Goal: Task Accomplishment & Management: Complete application form

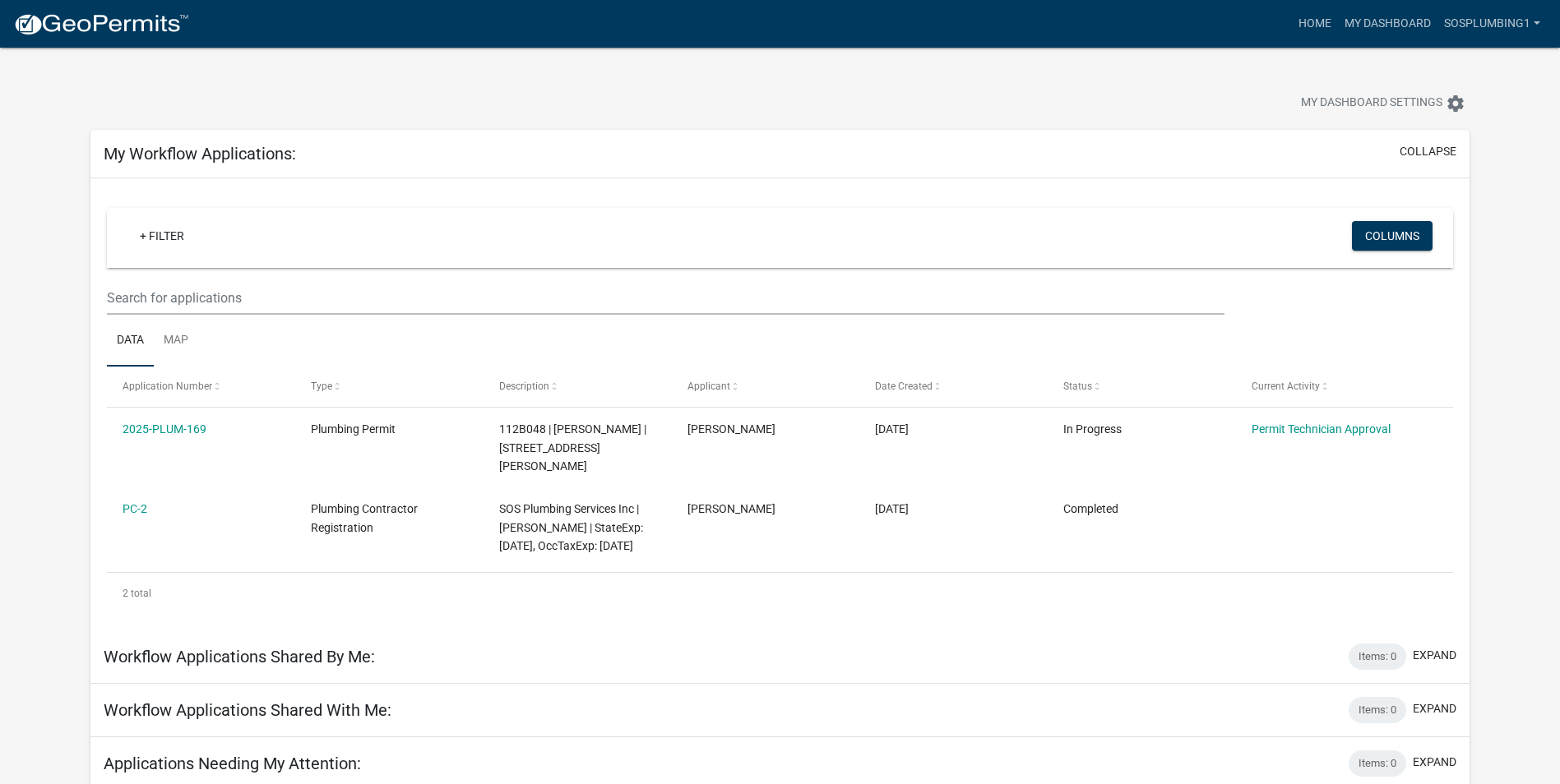
scroll to position [3, 0]
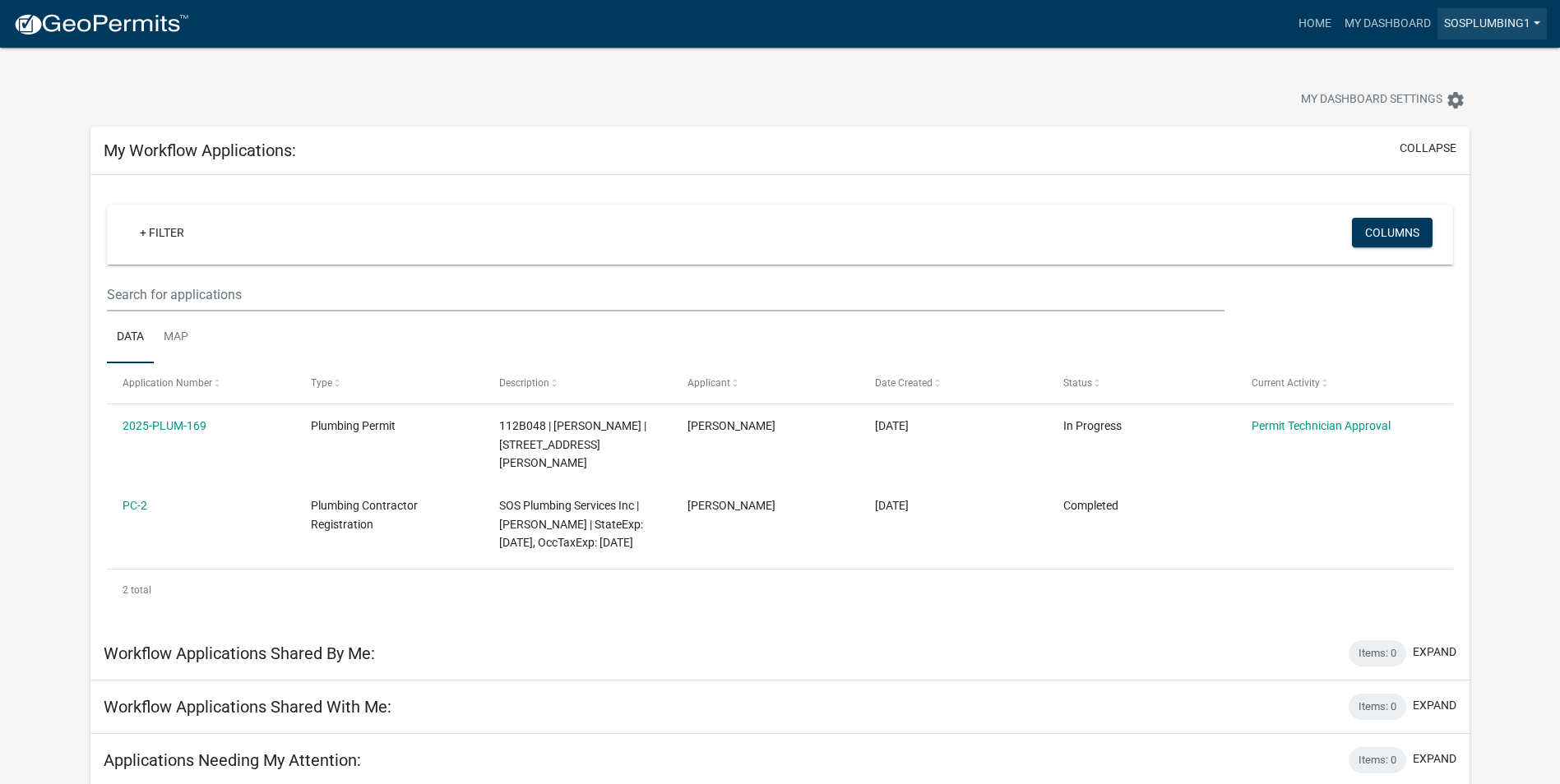
click at [1483, 39] on link "sosplumbing1" at bounding box center [1491, 24] width 110 height 31
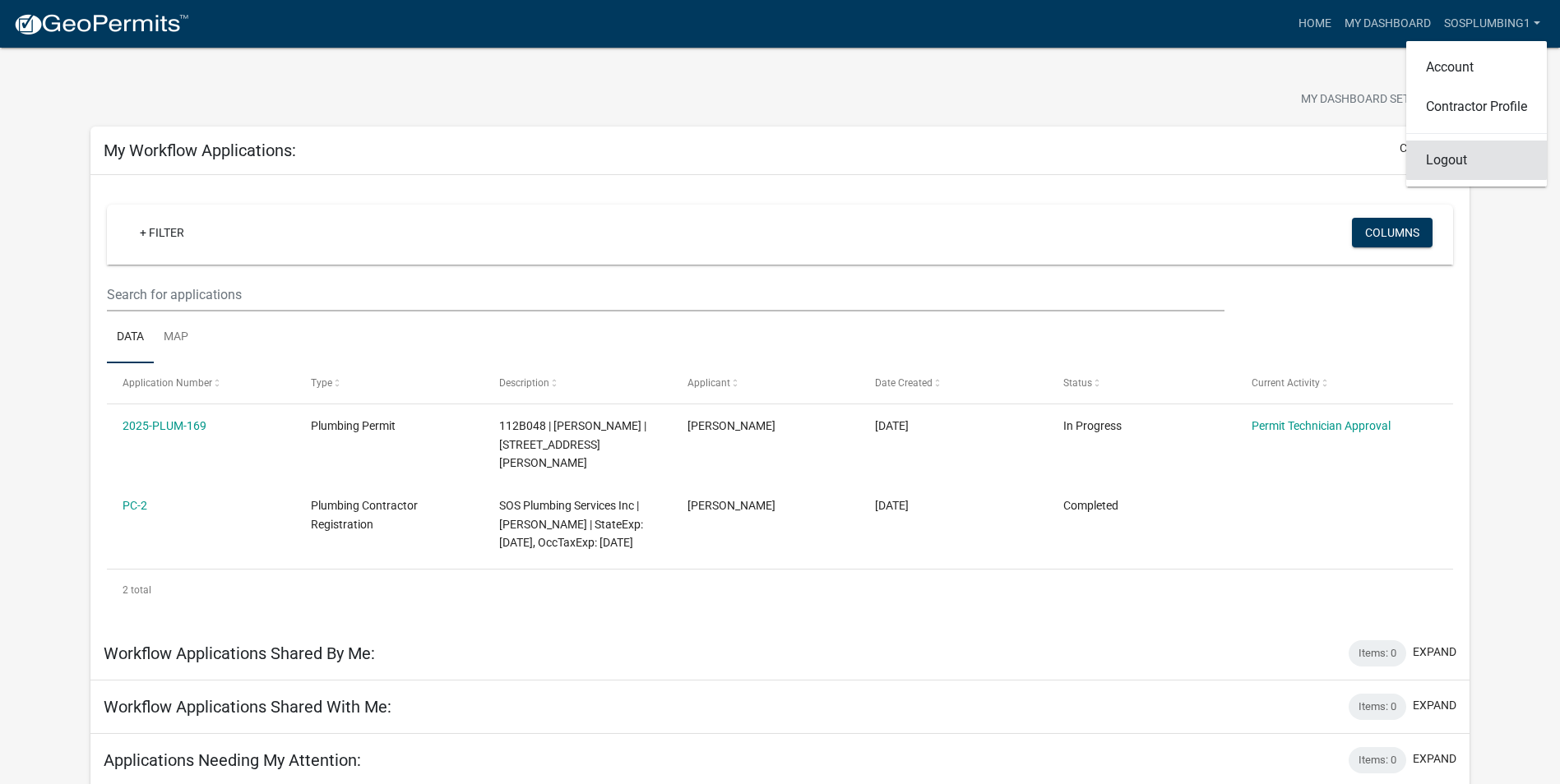
click at [1406, 180] on link "Logout" at bounding box center [1476, 160] width 141 height 39
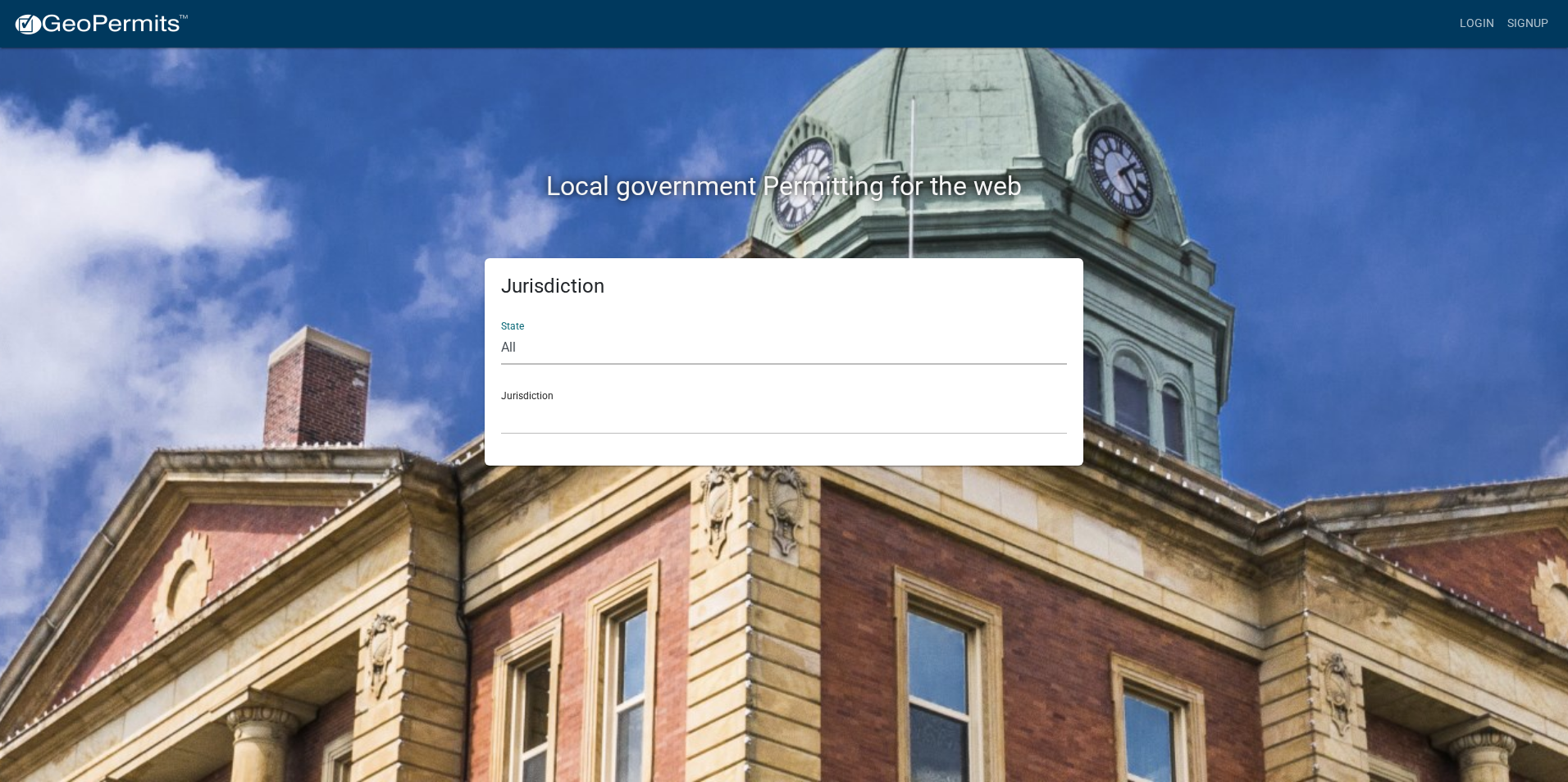
click at [675, 365] on select "All [US_STATE] [US_STATE] [US_STATE] [US_STATE] [US_STATE] [US_STATE] [US_STATE…" at bounding box center [783, 348] width 565 height 33
select select "[US_STATE]"
click at [515, 365] on select "All [US_STATE] [US_STATE] [US_STATE] [US_STATE] [US_STATE] [US_STATE] [US_STATE…" at bounding box center [783, 348] width 565 height 33
click at [566, 434] on select "[GEOGRAPHIC_DATA], [US_STATE][PERSON_NAME][GEOGRAPHIC_DATA], [US_STATE][PERSON_…" at bounding box center [783, 417] width 565 height 33
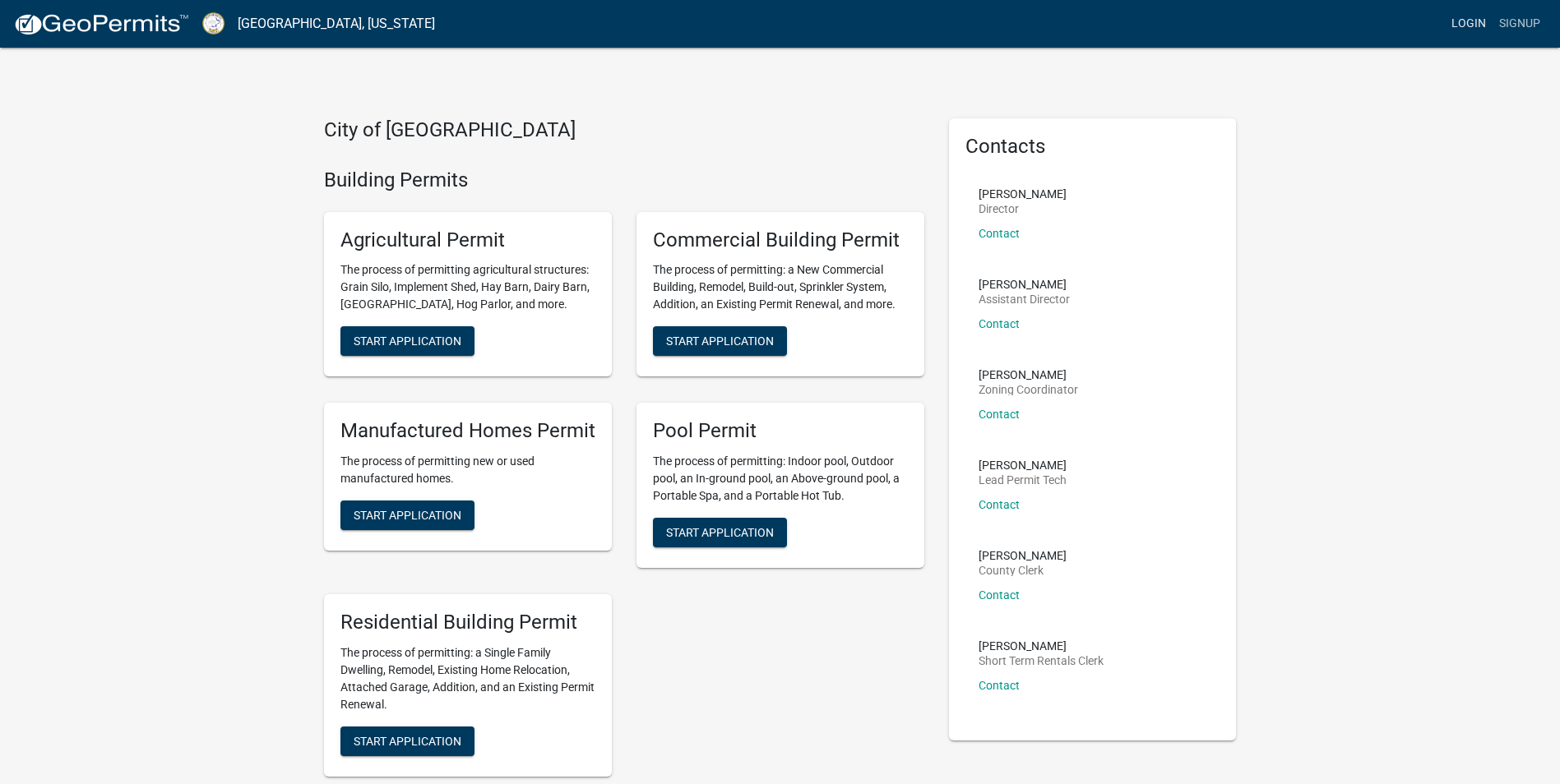
click at [1445, 39] on link "Login" at bounding box center [1469, 24] width 48 height 31
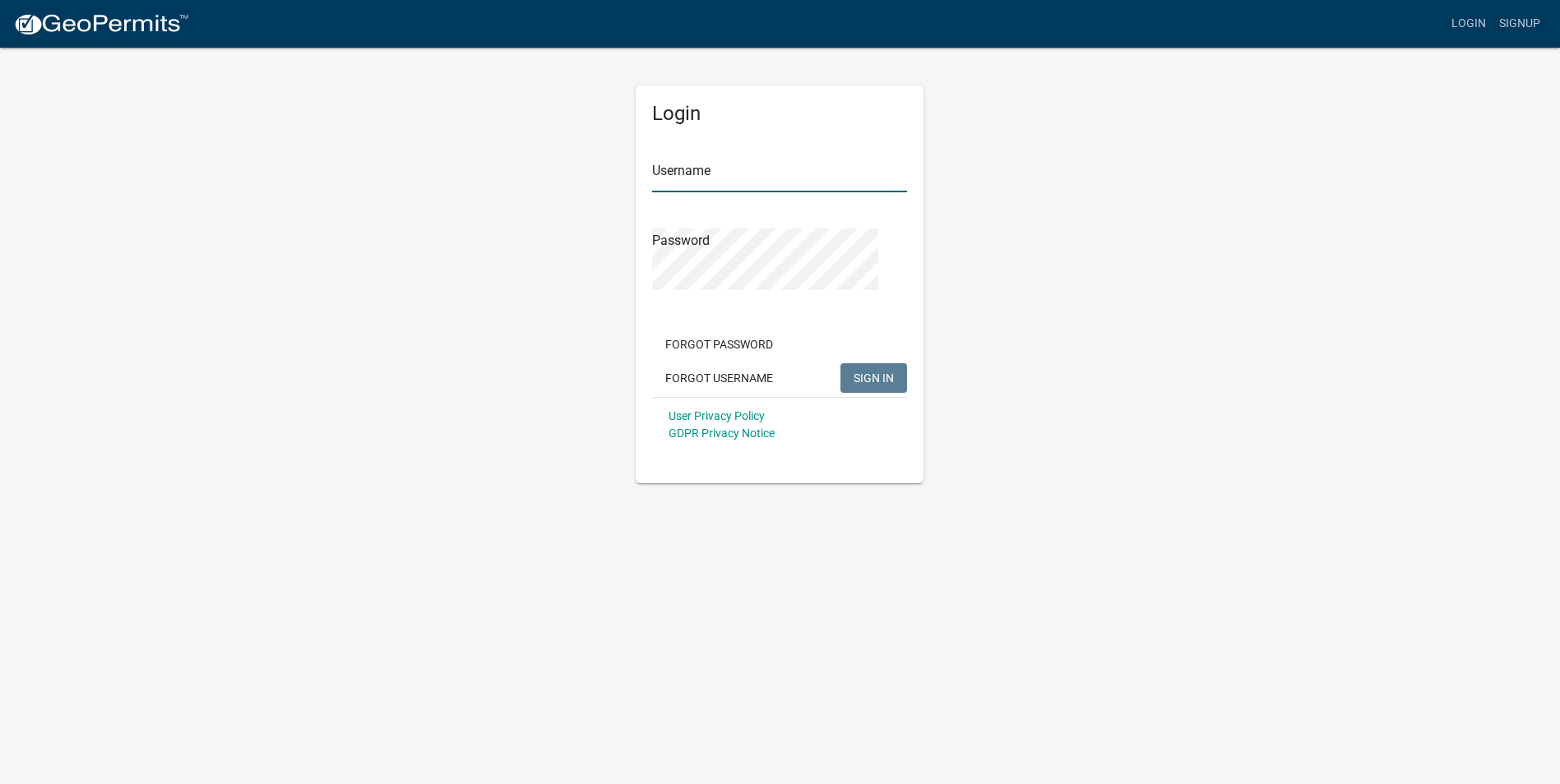
type input "sosplumbing1"
click at [854, 384] on span "SIGN IN" at bounding box center [874, 377] width 40 height 13
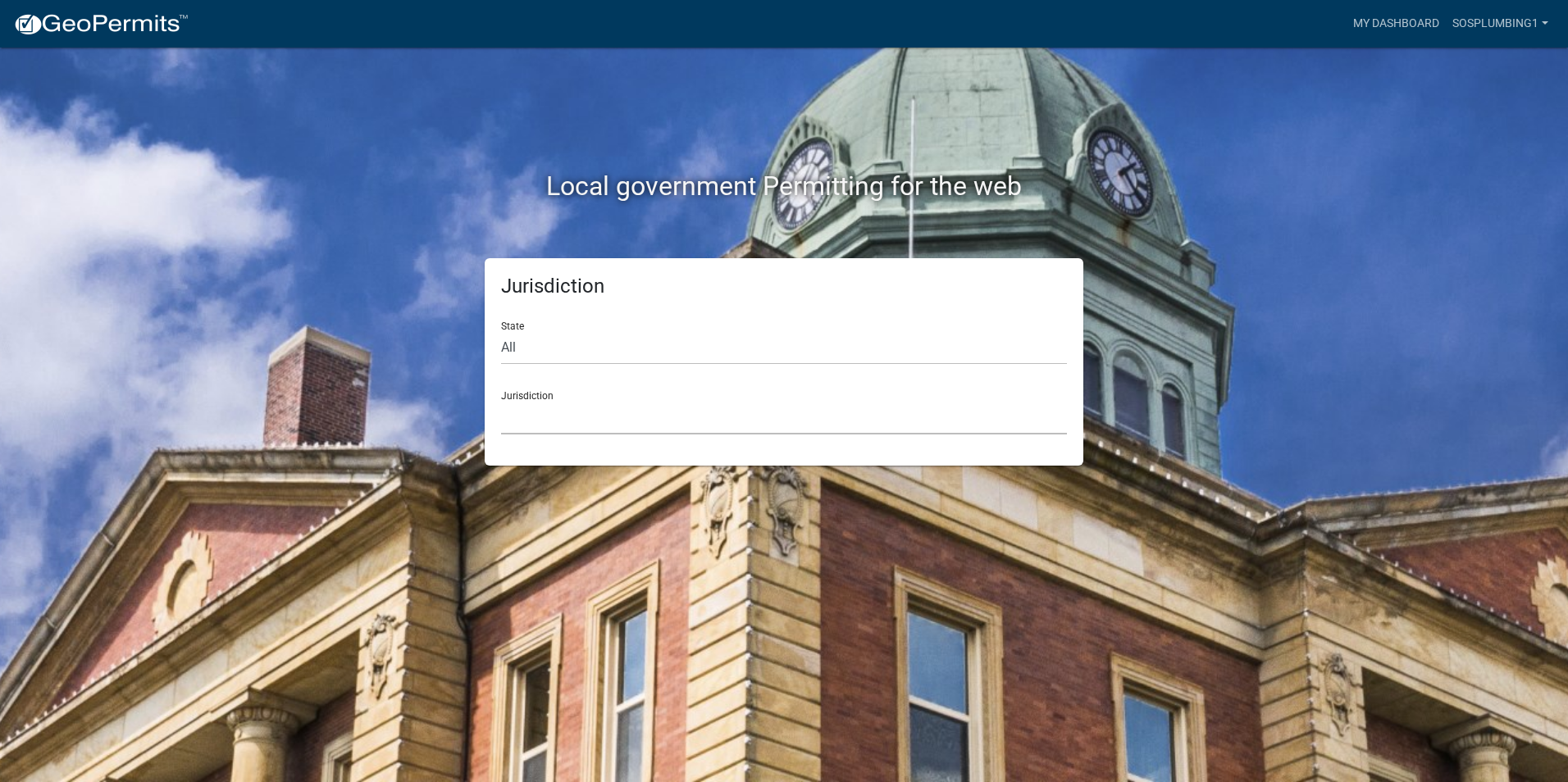
click at [620, 434] on select "[GEOGRAPHIC_DATA], [US_STATE] [GEOGRAPHIC_DATA], [US_STATE][PERSON_NAME][GEOGRA…" at bounding box center [783, 417] width 565 height 33
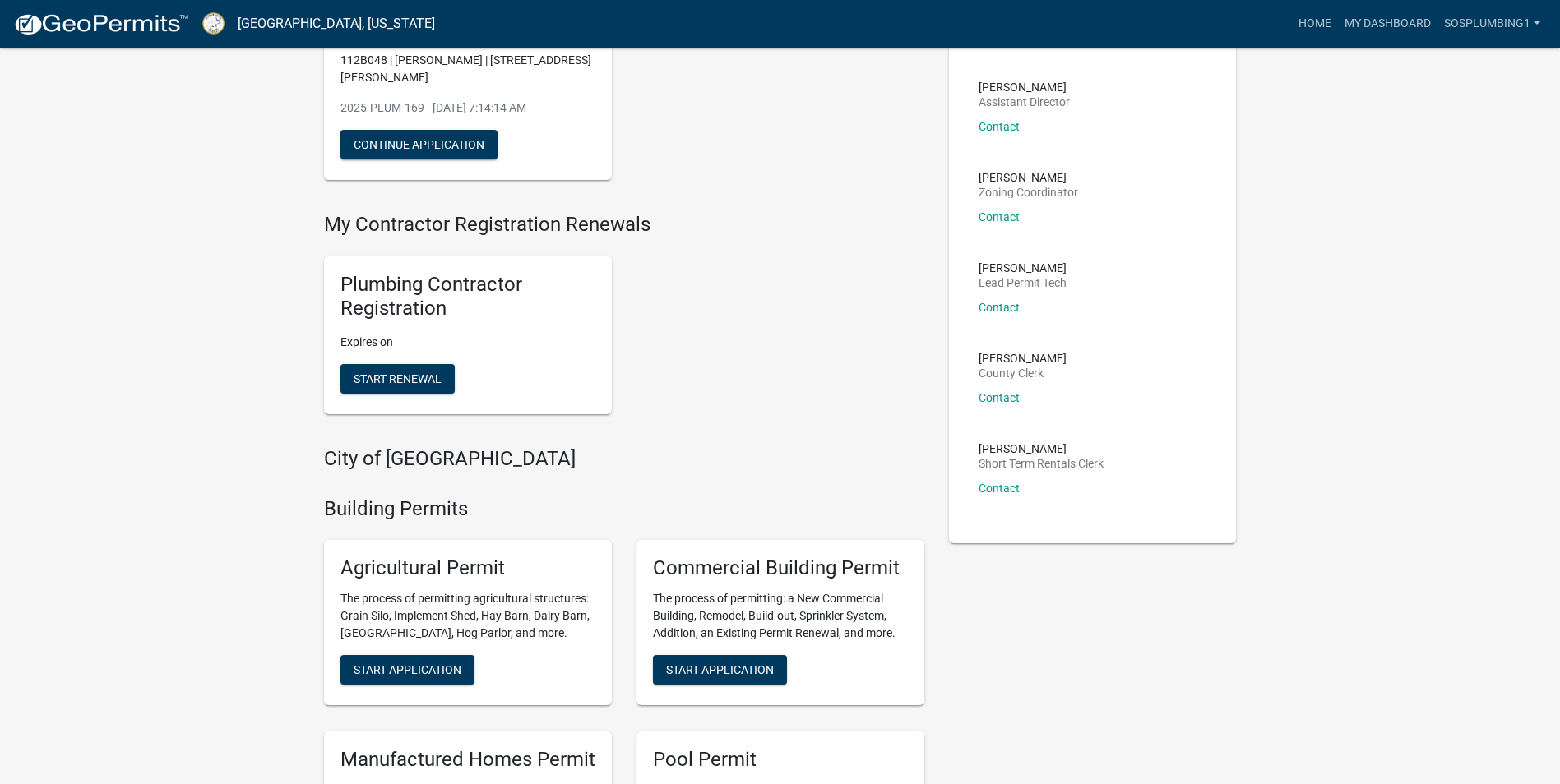
scroll to position [196, 0]
click at [460, 160] on button "Continue Application" at bounding box center [418, 145] width 157 height 30
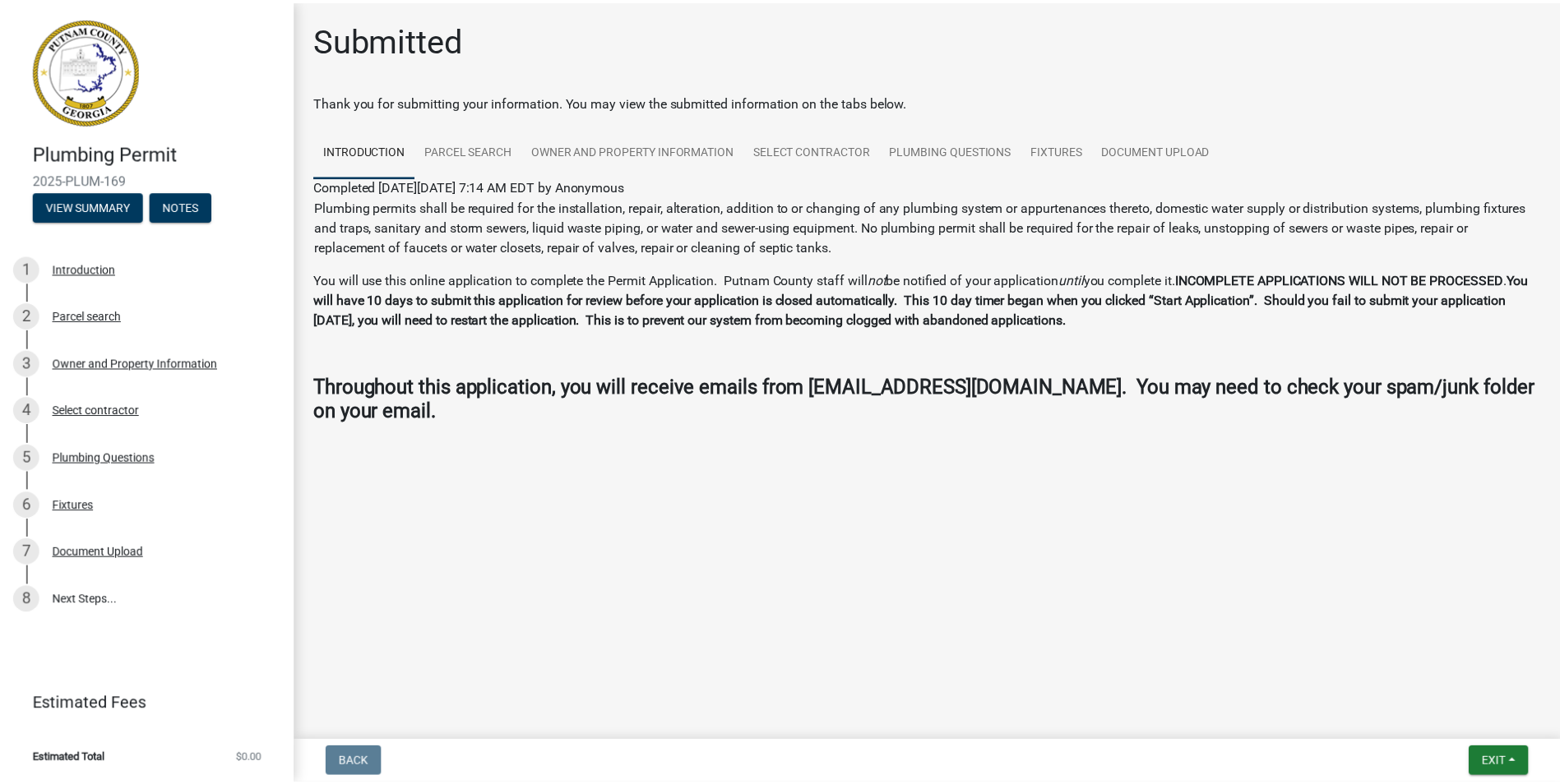
scroll to position [524, 0]
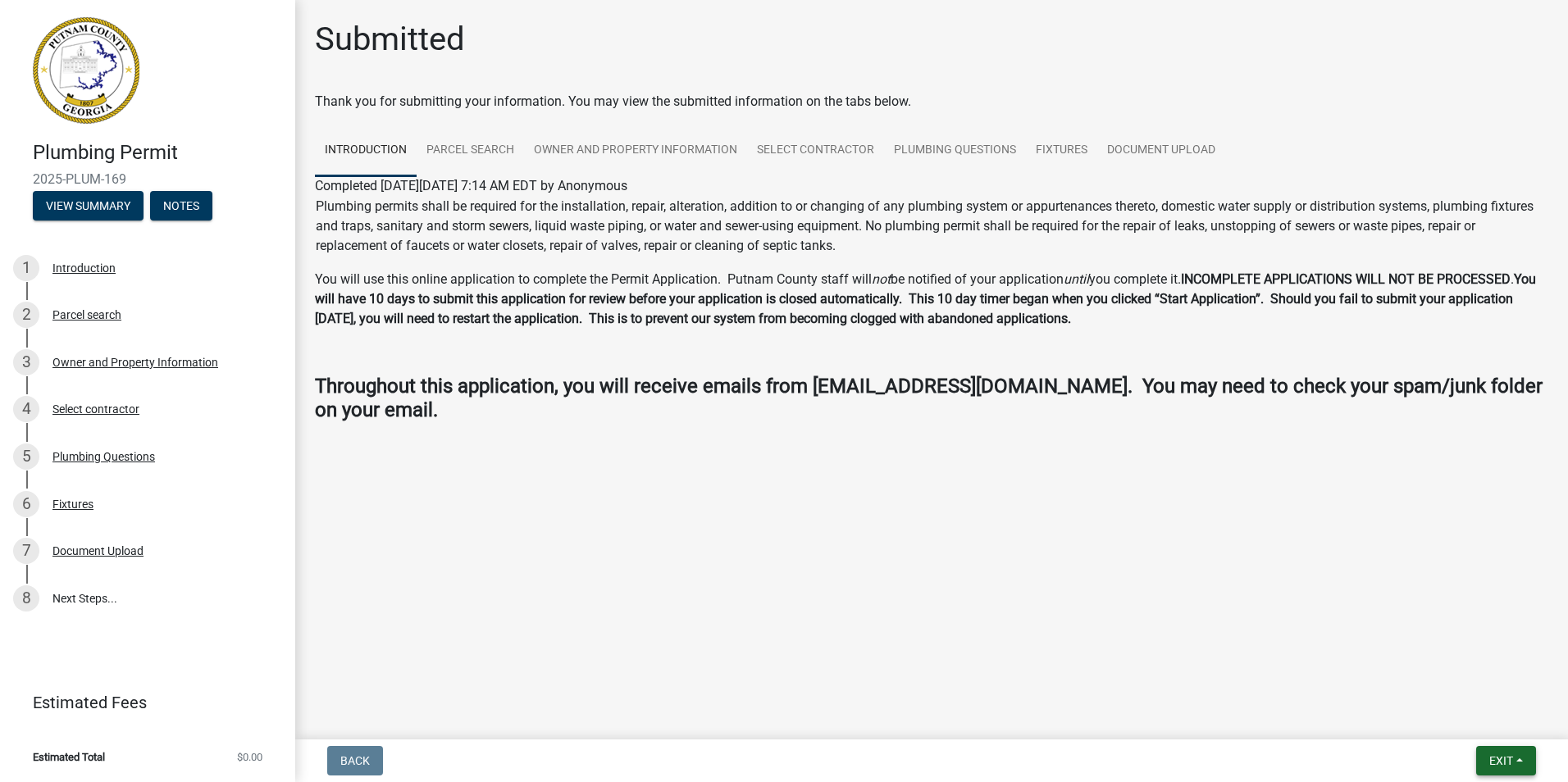
click at [1489, 754] on span "Exit" at bounding box center [1501, 761] width 24 height 13
click at [1405, 672] on button "Save & Exit" at bounding box center [1470, 691] width 131 height 39
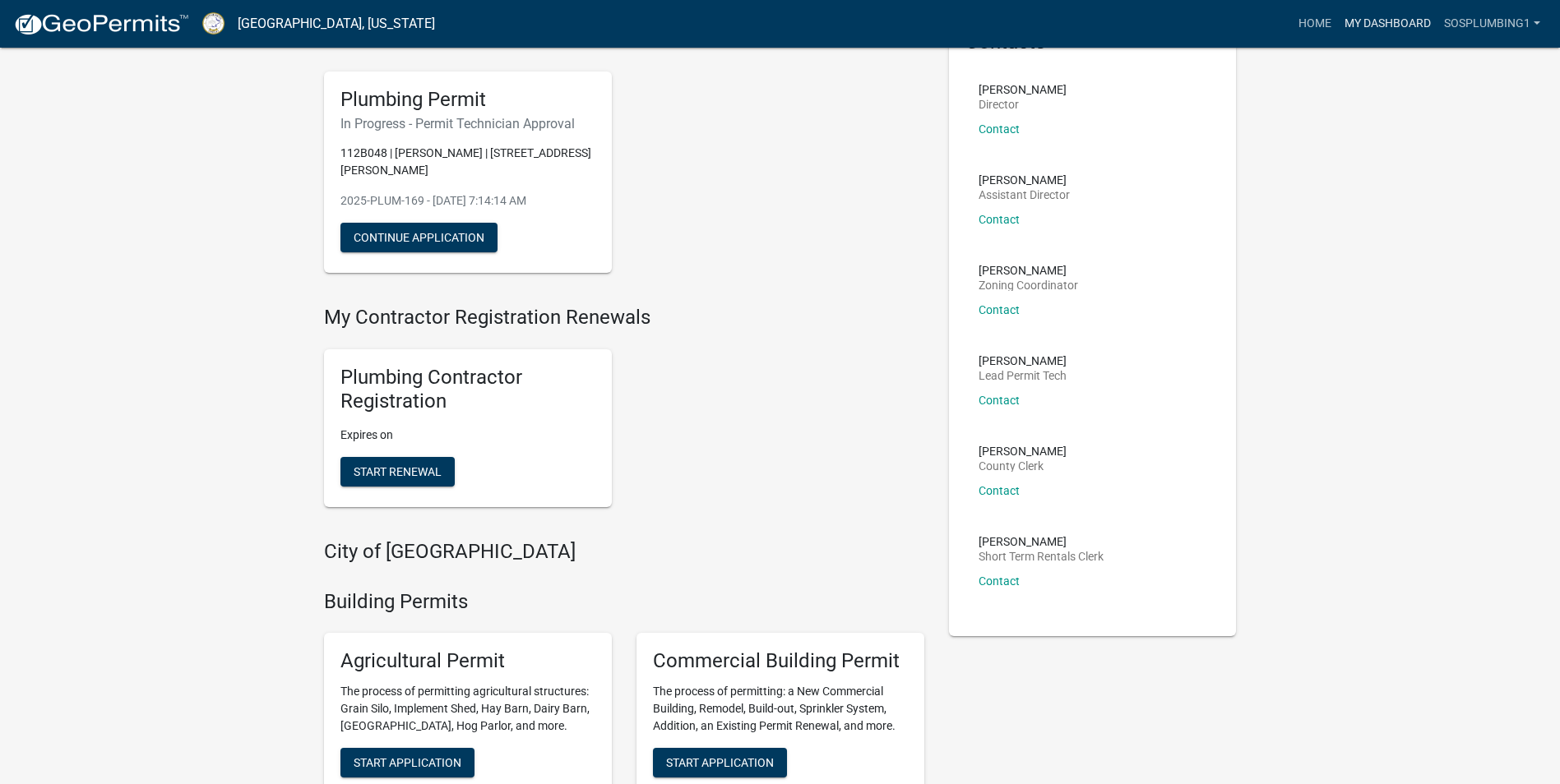
click at [1338, 39] on link "My Dashboard" at bounding box center [1388, 24] width 99 height 31
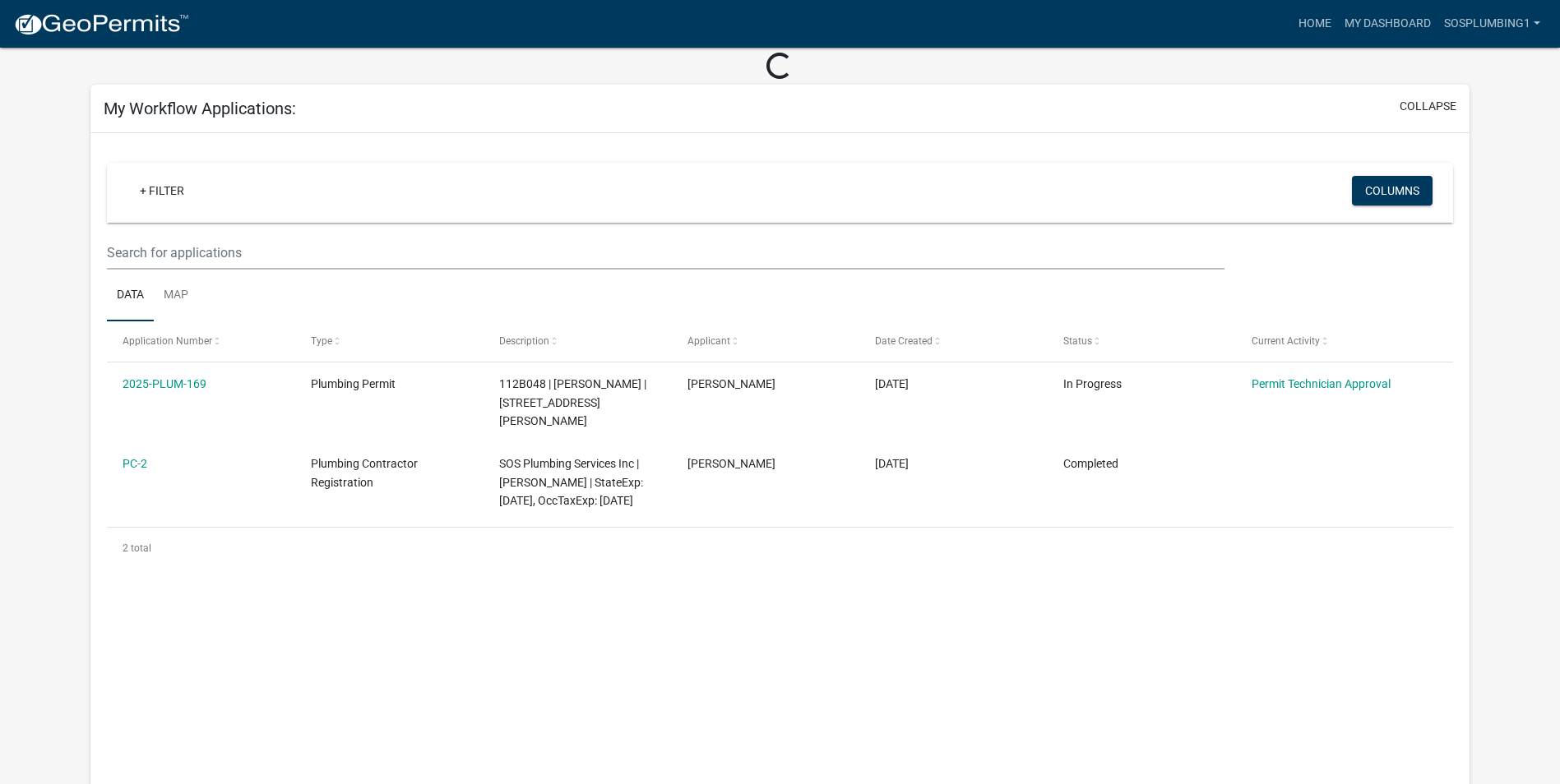
scroll to position [178, 0]
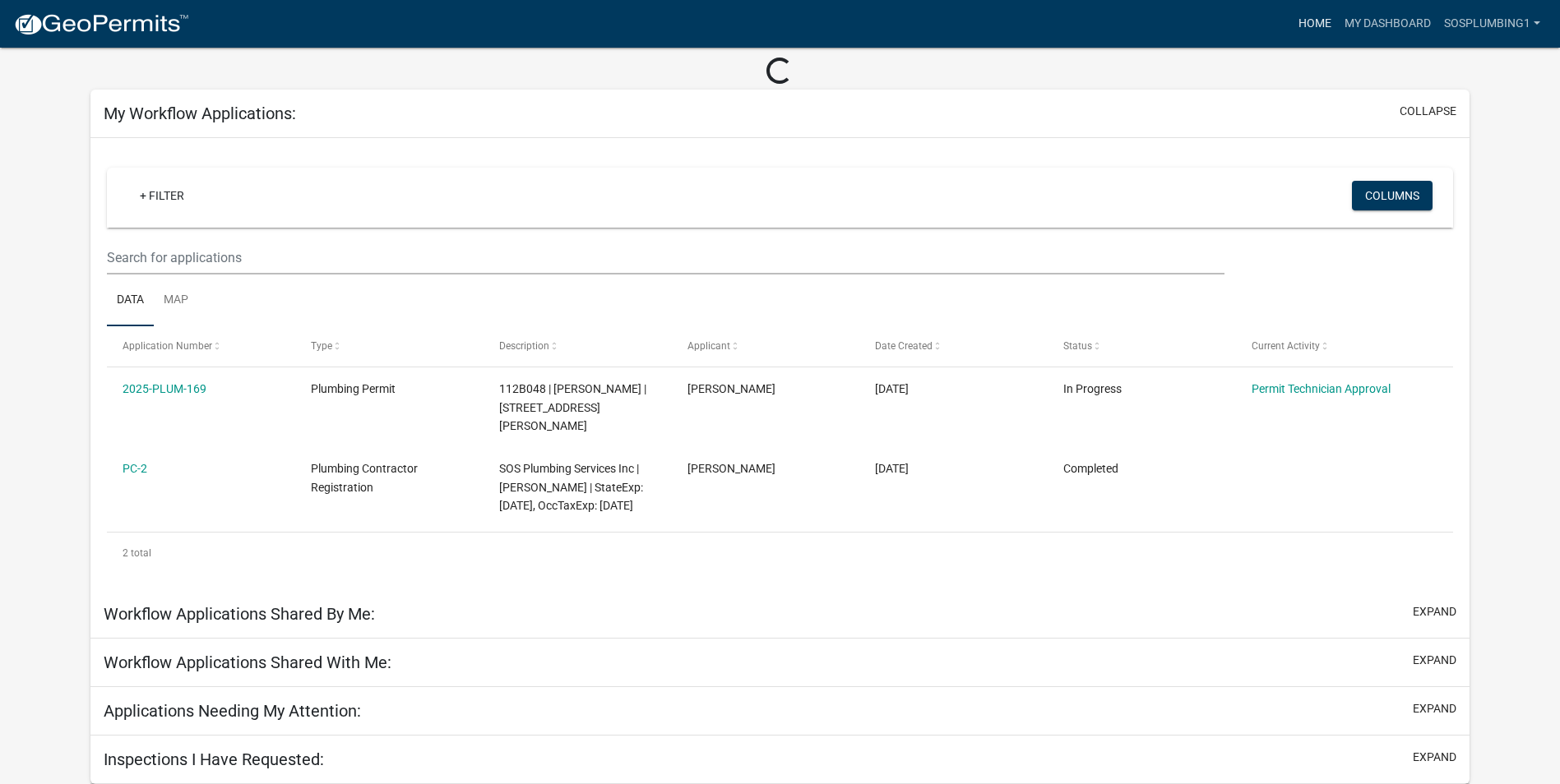
click at [1291, 39] on link "Home" at bounding box center [1314, 24] width 46 height 31
